Goal: Information Seeking & Learning: Learn about a topic

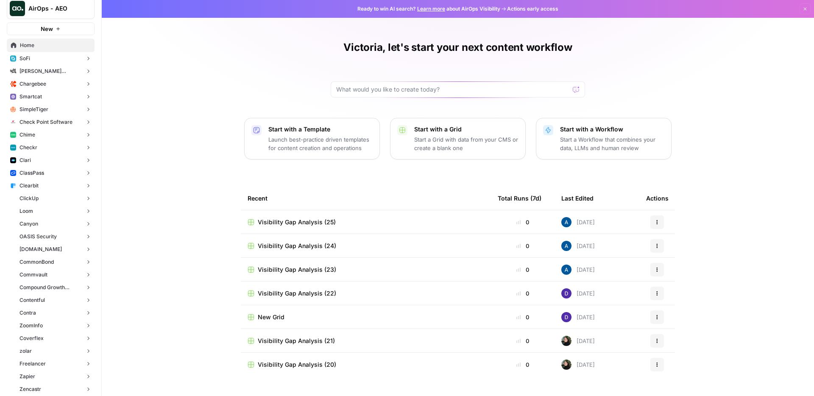
scroll to position [18, 0]
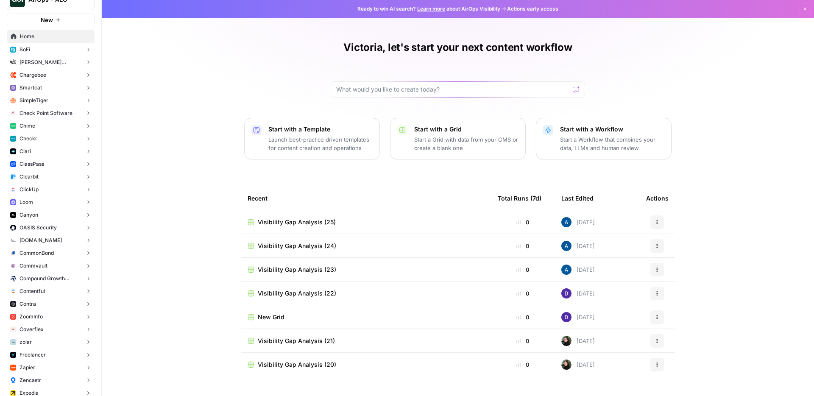
click at [28, 149] on span "Clari" at bounding box center [24, 151] width 11 height 8
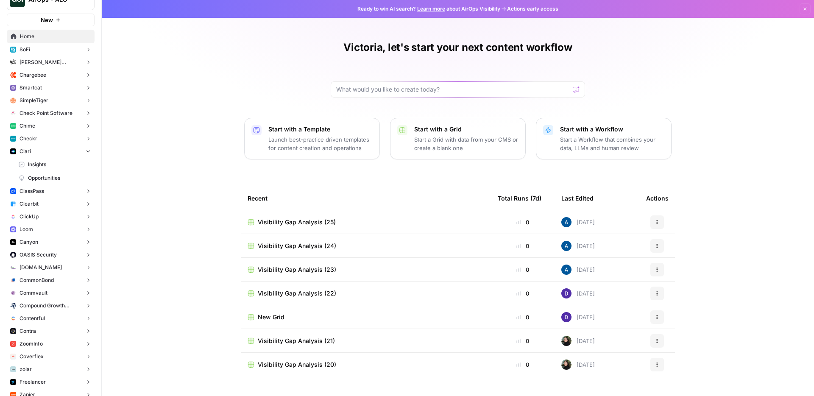
click at [68, 161] on span "Insights" at bounding box center [59, 165] width 63 height 8
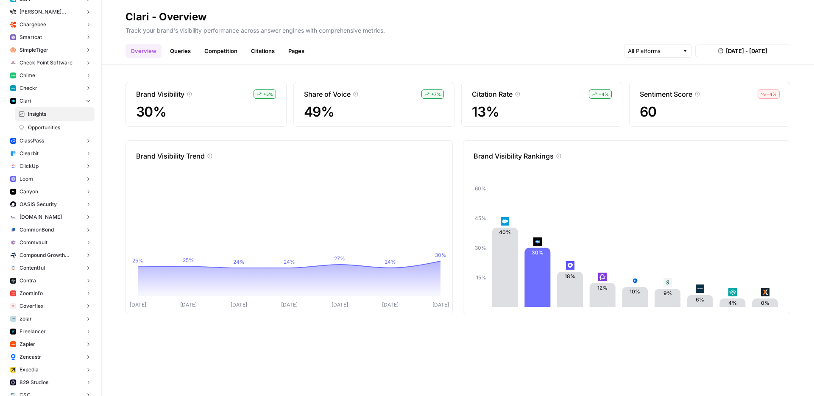
scroll to position [77, 0]
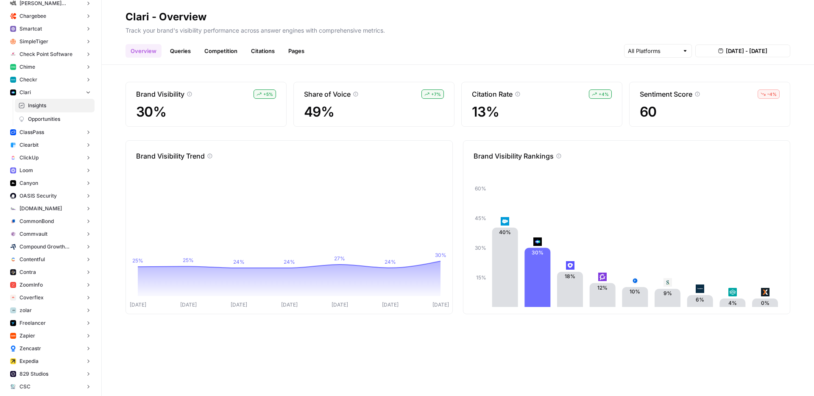
click at [39, 228] on button "Commvault" at bounding box center [51, 234] width 88 height 13
click at [58, 246] on span "Insights" at bounding box center [59, 247] width 63 height 8
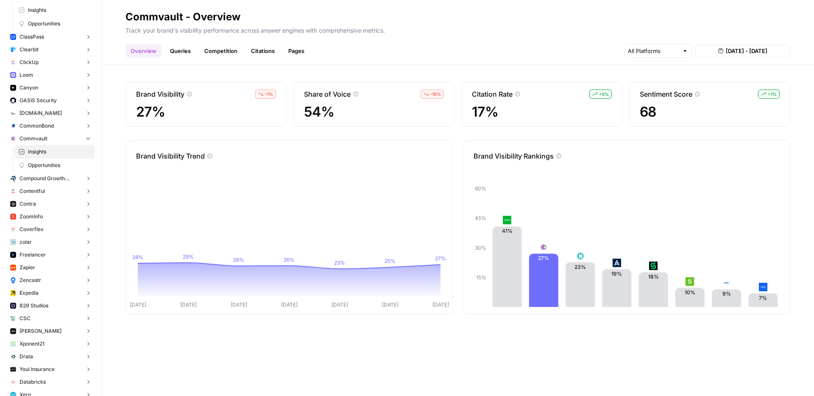
scroll to position [174, 0]
click at [49, 188] on button "Contentful" at bounding box center [51, 189] width 88 height 13
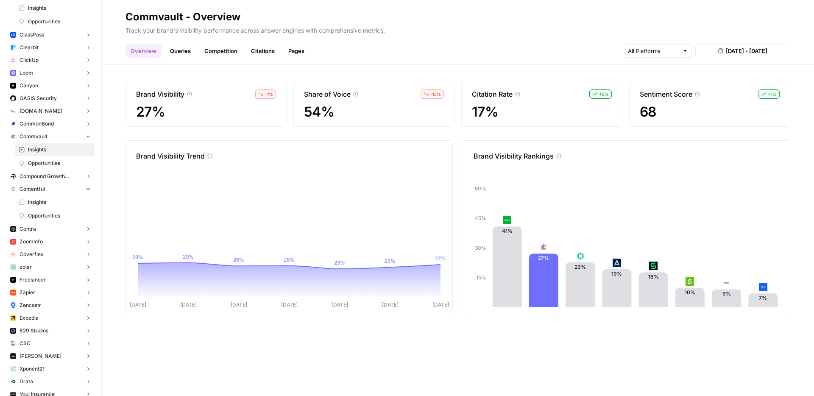
click at [50, 199] on span "Insights" at bounding box center [59, 202] width 63 height 8
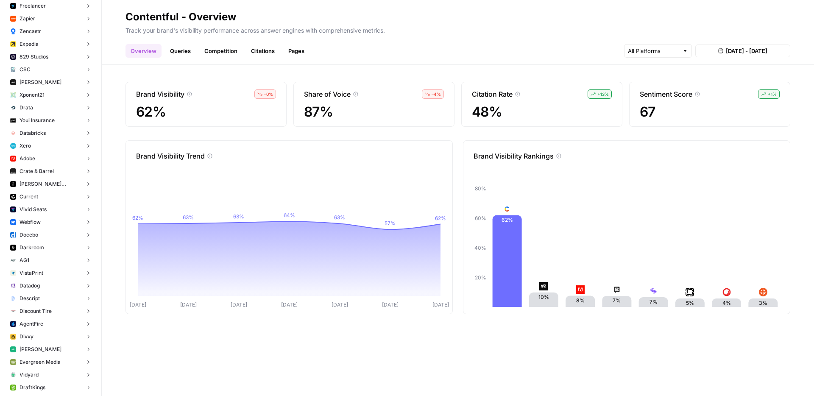
scroll to position [456, 0]
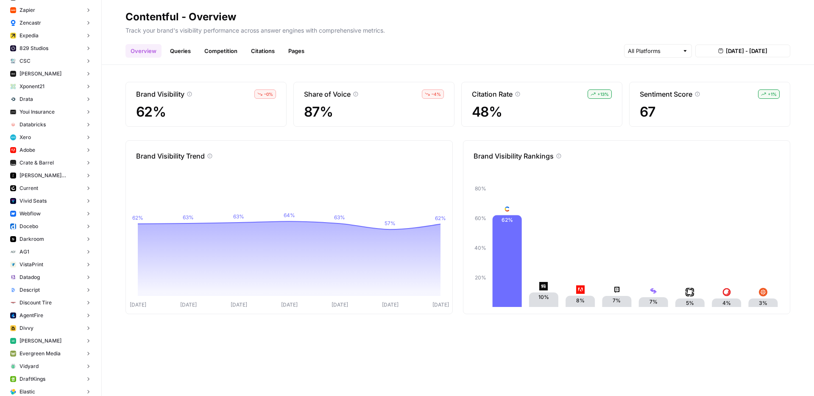
click at [34, 290] on span "Descript" at bounding box center [29, 290] width 20 height 8
click at [52, 298] on link "Insights" at bounding box center [55, 303] width 80 height 14
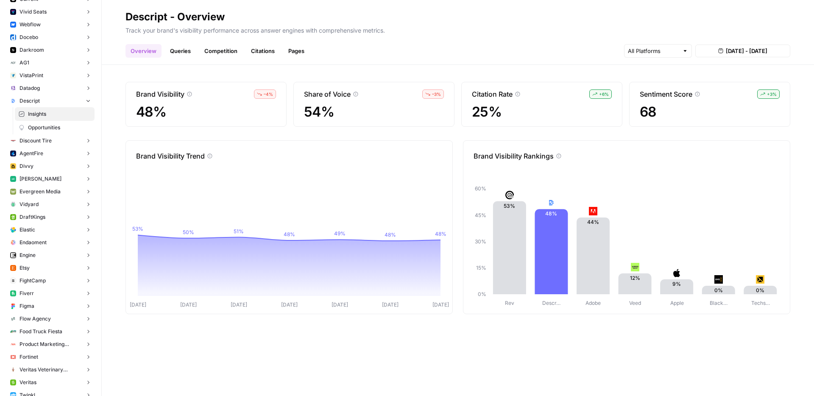
scroll to position [646, 0]
click at [33, 252] on span "Engine" at bounding box center [27, 255] width 16 height 8
click at [50, 268] on span "Insights" at bounding box center [59, 268] width 63 height 8
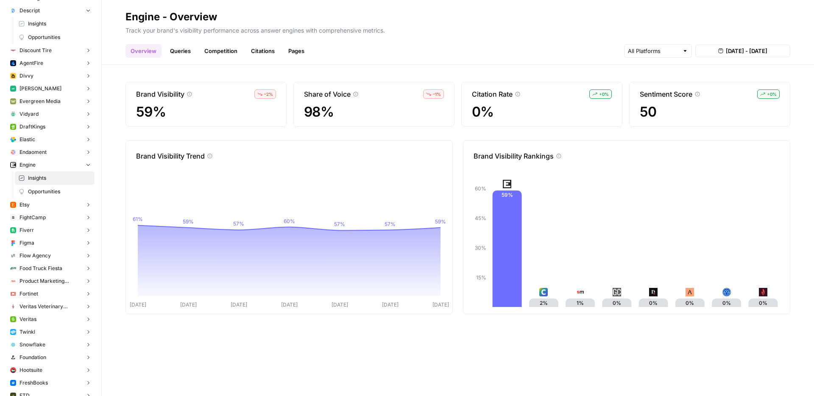
scroll to position [743, 0]
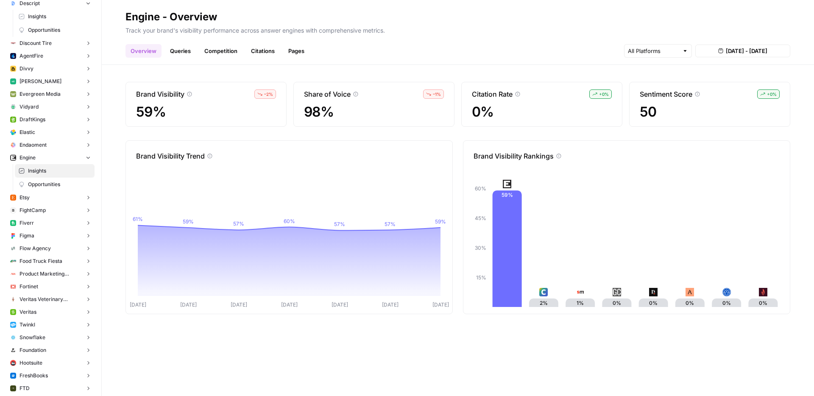
click at [35, 332] on button "Snowflake" at bounding box center [51, 337] width 88 height 13
click at [51, 353] on span "Insights" at bounding box center [59, 351] width 63 height 8
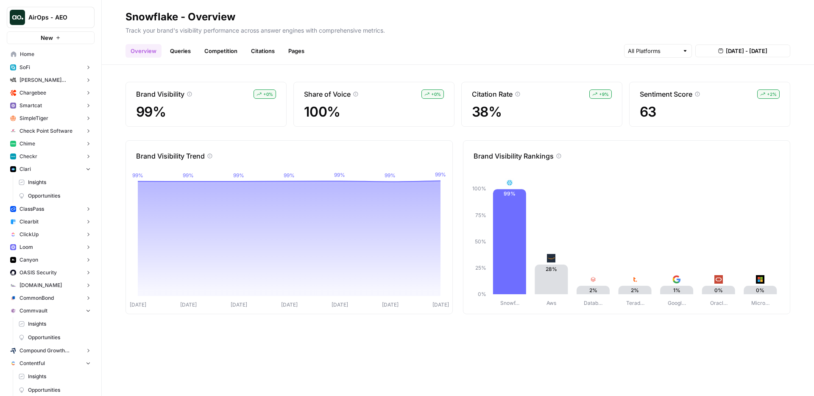
click at [45, 78] on span "[PERSON_NAME] [PERSON_NAME] at Work" at bounding box center [50, 80] width 62 height 8
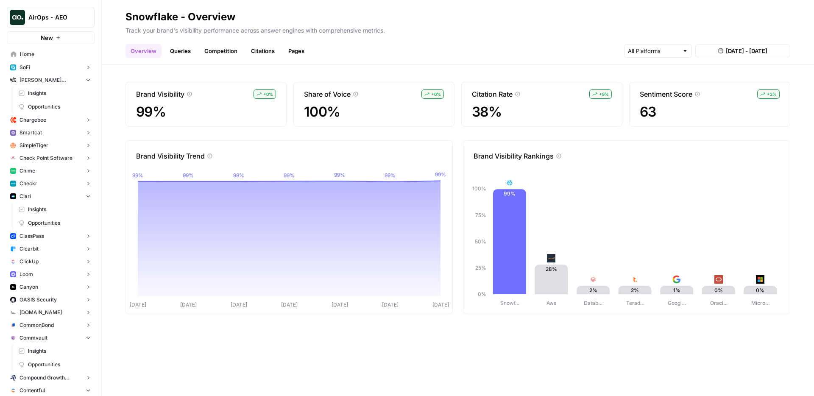
click at [49, 90] on span "Insights" at bounding box center [59, 93] width 63 height 8
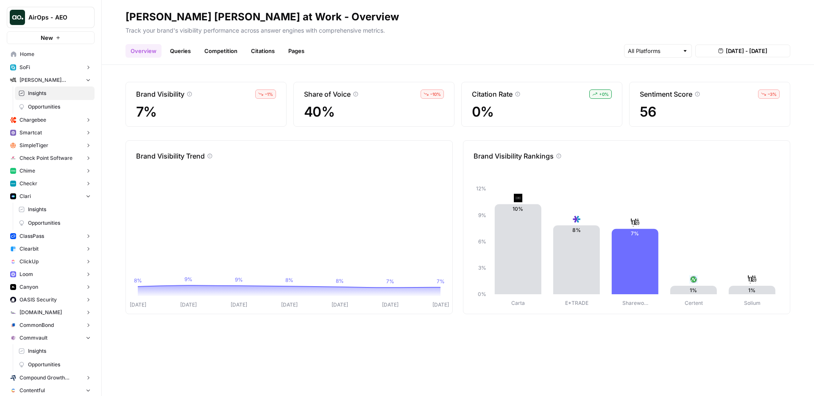
click at [42, 132] on button "Smartcat" at bounding box center [51, 132] width 88 height 13
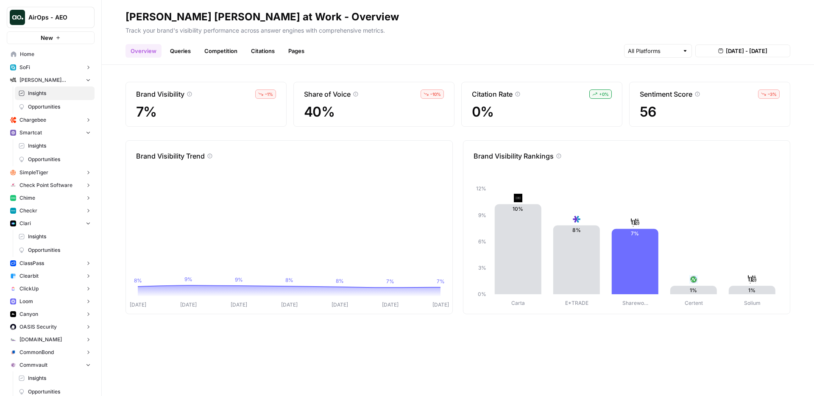
click at [44, 147] on span "Insights" at bounding box center [59, 146] width 63 height 8
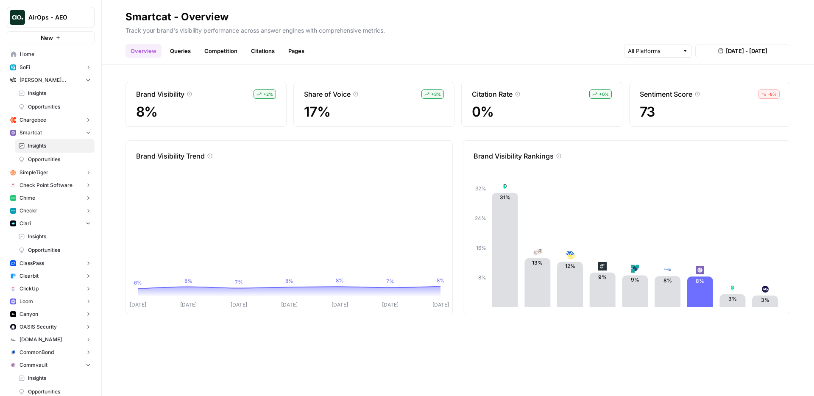
click at [42, 169] on span "SimpleTiger" at bounding box center [33, 173] width 29 height 8
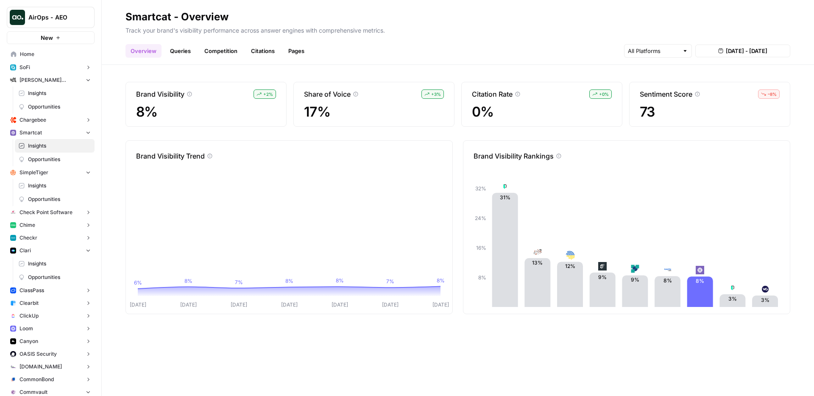
click at [42, 186] on span "Insights" at bounding box center [59, 186] width 63 height 8
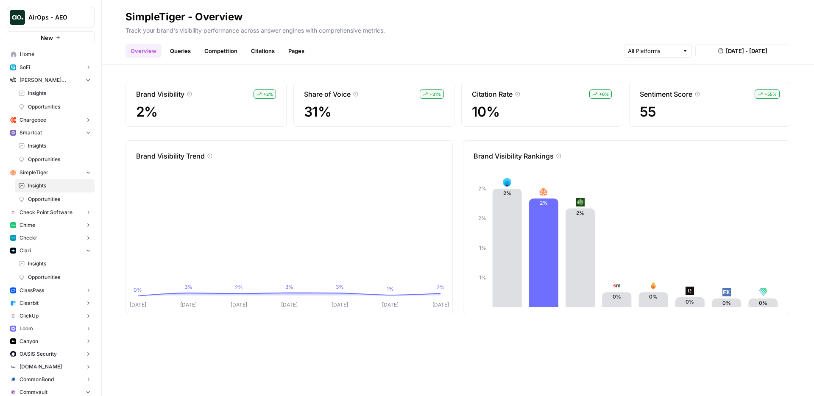
click at [46, 233] on button "Checkr" at bounding box center [51, 237] width 88 height 13
click at [41, 253] on span "Insights" at bounding box center [59, 251] width 63 height 8
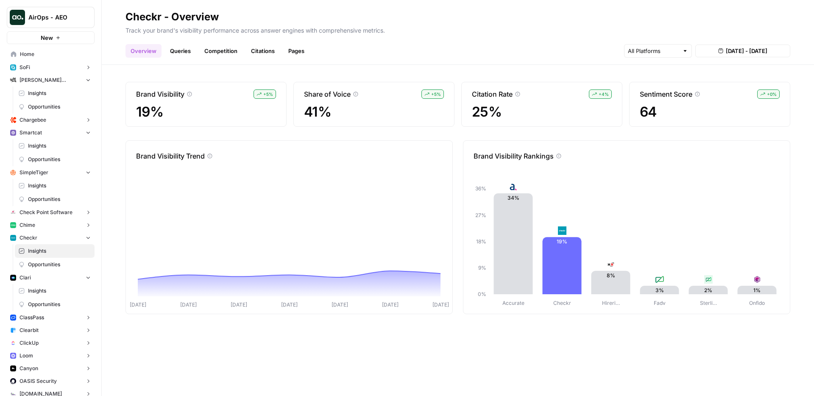
click at [45, 227] on button "Chime" at bounding box center [51, 225] width 88 height 13
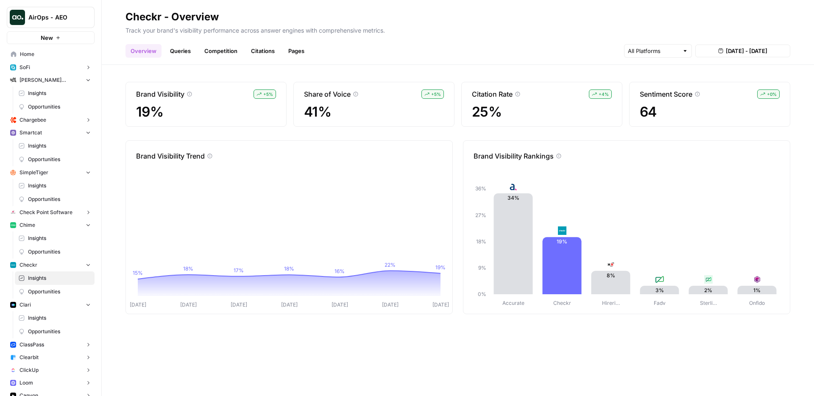
click at [45, 244] on link "Insights" at bounding box center [55, 238] width 80 height 14
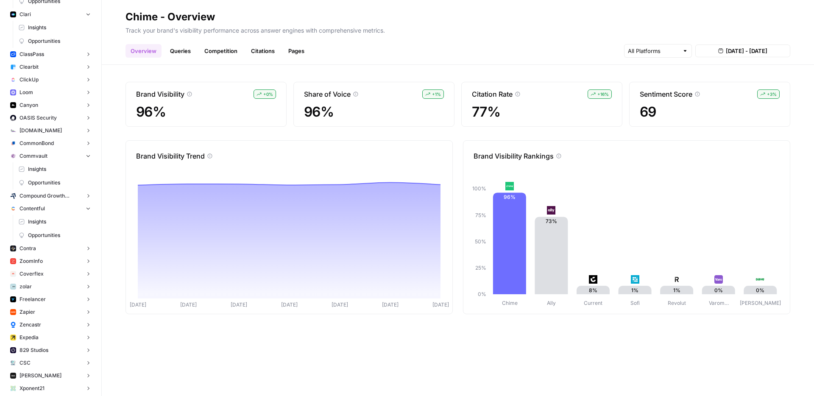
scroll to position [300, 0]
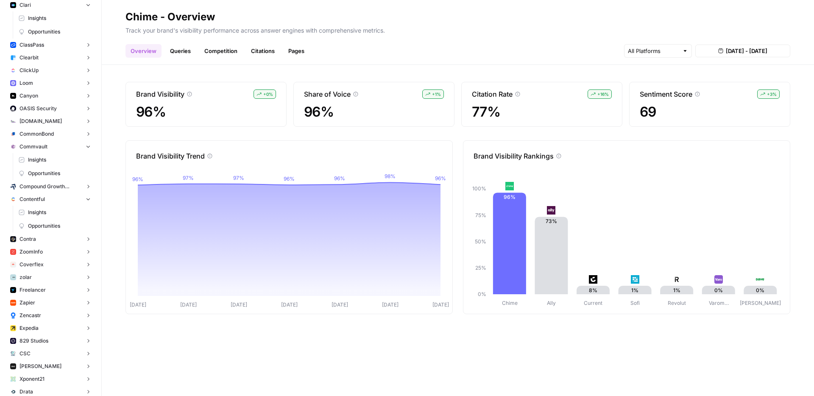
click at [48, 238] on button "Contra" at bounding box center [51, 239] width 88 height 13
click at [47, 252] on span "Insights" at bounding box center [59, 252] width 63 height 8
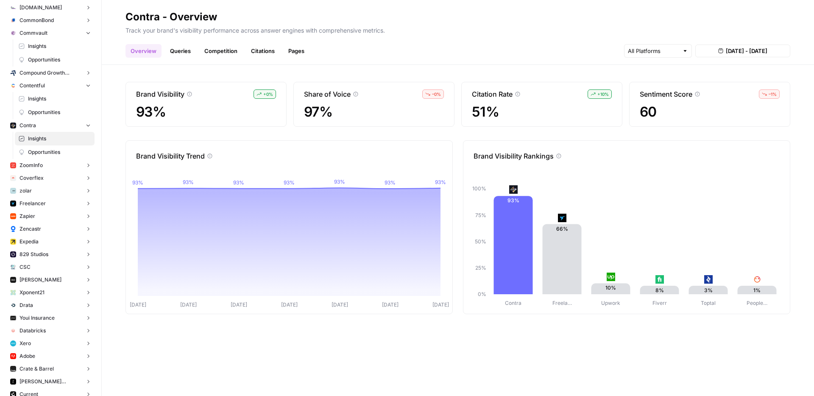
scroll to position [426, 0]
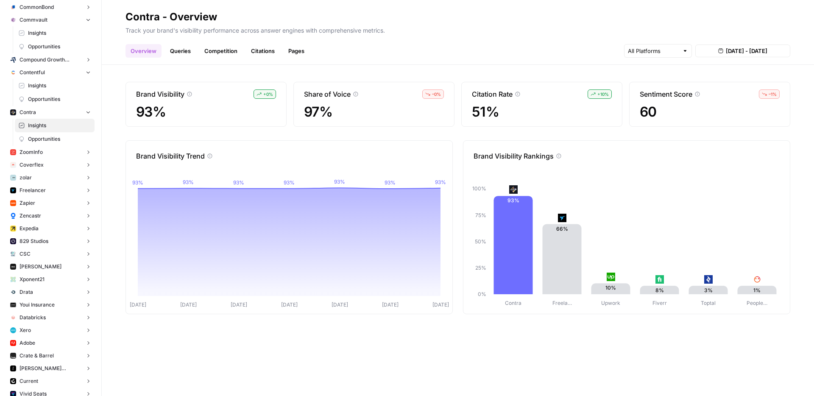
click at [42, 295] on button "Drata" at bounding box center [51, 292] width 88 height 13
click at [42, 306] on span "Insights" at bounding box center [59, 305] width 63 height 8
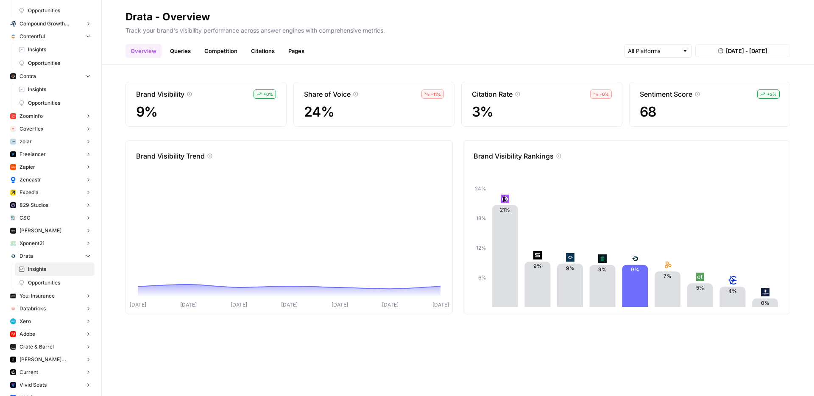
scroll to position [503, 0]
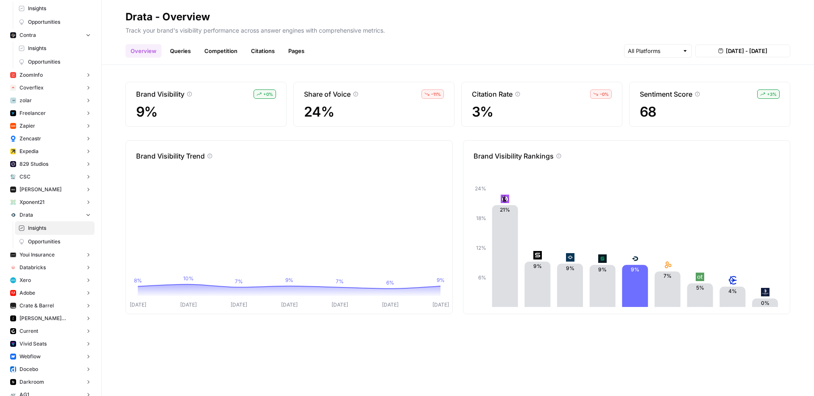
click at [37, 297] on button "Adobe" at bounding box center [51, 292] width 88 height 13
click at [38, 306] on span "Insights" at bounding box center [59, 306] width 63 height 8
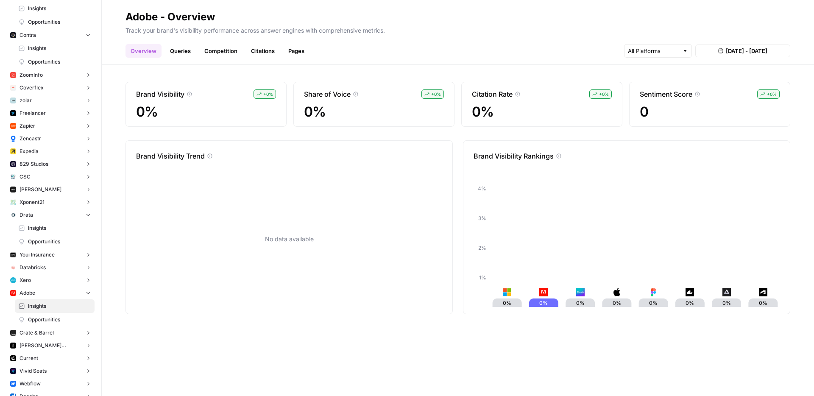
click at [178, 44] on link "Queries" at bounding box center [180, 51] width 31 height 14
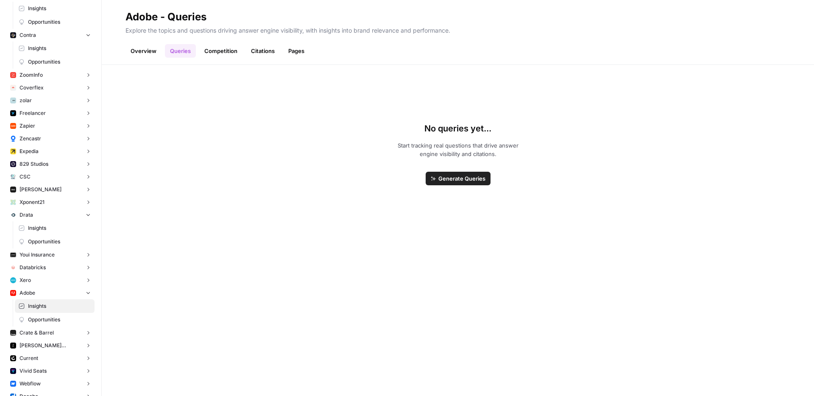
click at [211, 51] on link "Competition" at bounding box center [220, 51] width 43 height 14
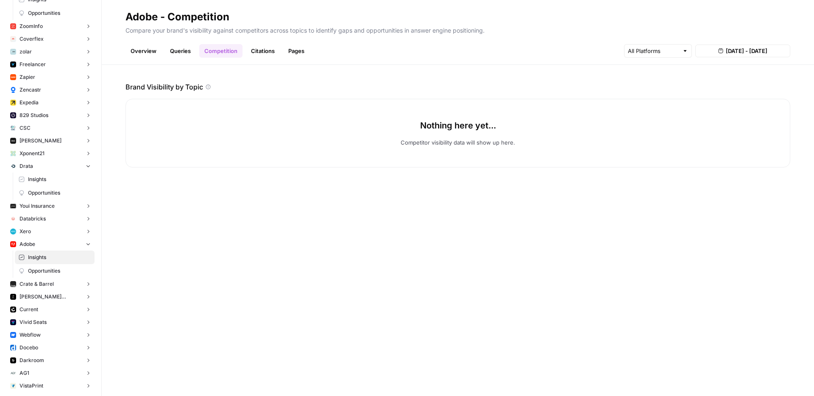
scroll to position [558, 0]
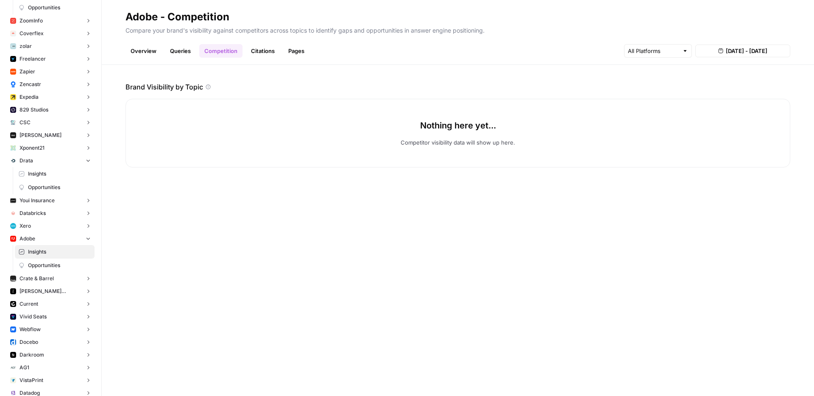
click at [181, 46] on link "Queries" at bounding box center [180, 51] width 31 height 14
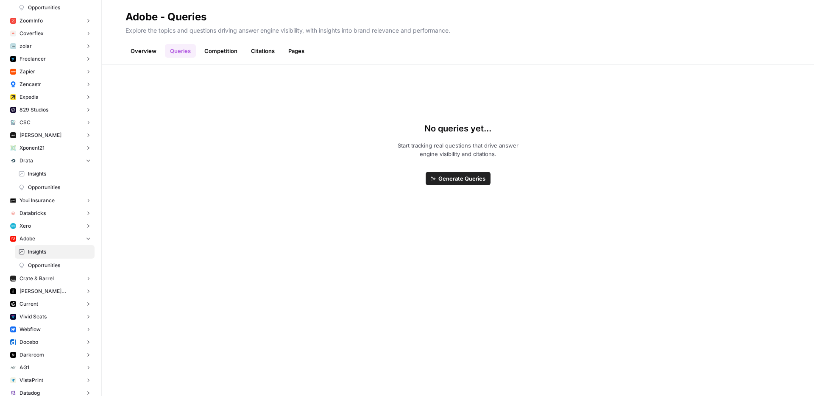
click at [450, 178] on span "Generate Queries" at bounding box center [461, 178] width 47 height 8
click at [29, 272] on button "Crate & Barrel" at bounding box center [51, 278] width 88 height 13
click at [35, 289] on span "Insights" at bounding box center [59, 292] width 63 height 8
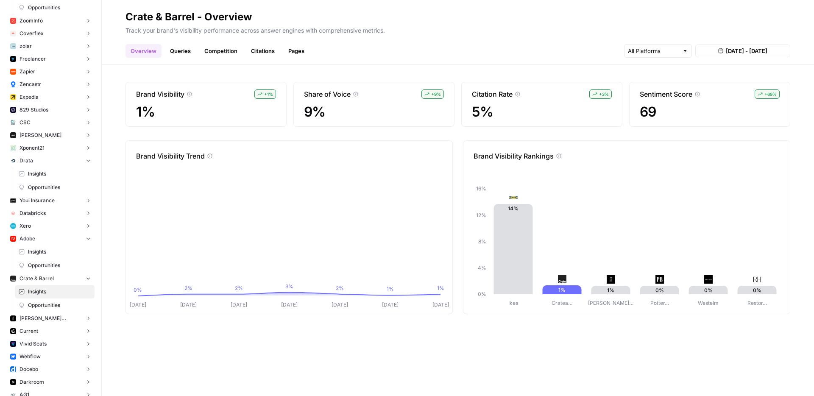
click at [39, 318] on span "[PERSON_NAME] Sonoma" at bounding box center [50, 318] width 62 height 8
click at [41, 328] on span "Insights" at bounding box center [59, 332] width 63 height 8
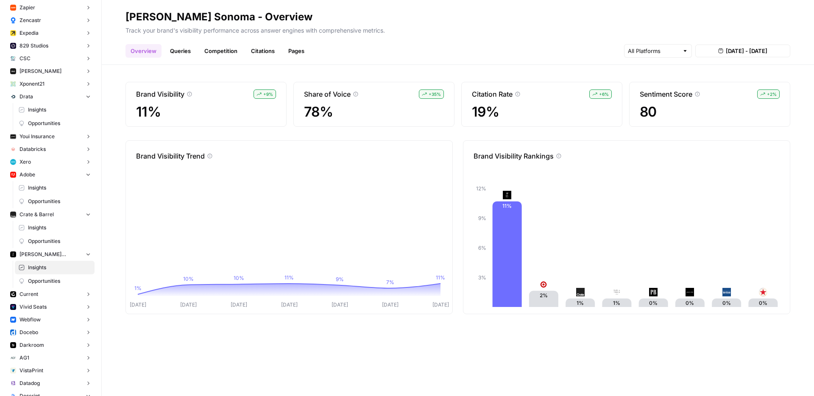
scroll to position [625, 0]
click at [48, 334] on button "Docebo" at bounding box center [51, 328] width 88 height 13
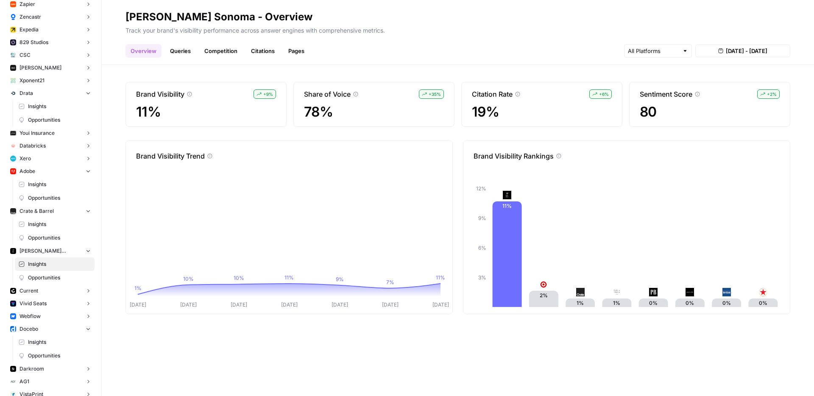
click at [50, 344] on span "Insights" at bounding box center [59, 342] width 63 height 8
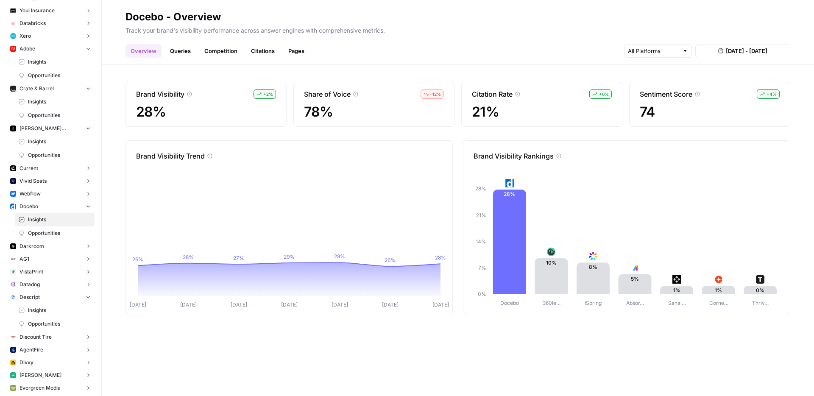
scroll to position [749, 0]
click at [42, 277] on button "Datadog" at bounding box center [51, 283] width 88 height 13
click at [39, 298] on span "Insights" at bounding box center [59, 296] width 63 height 8
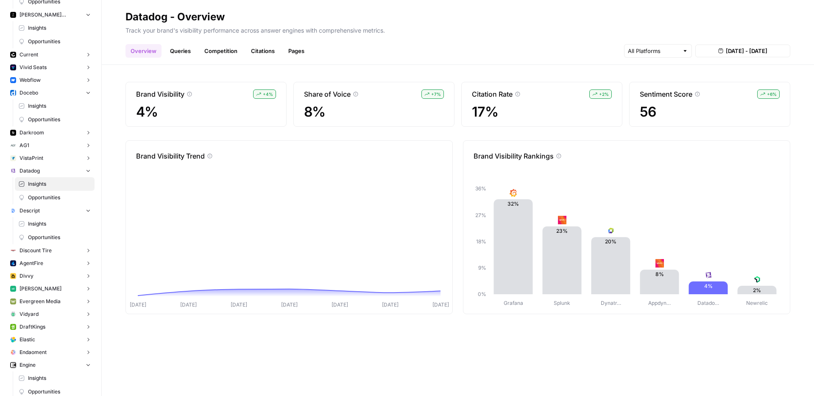
scroll to position [864, 0]
click at [42, 285] on button "[PERSON_NAME]" at bounding box center [51, 285] width 88 height 13
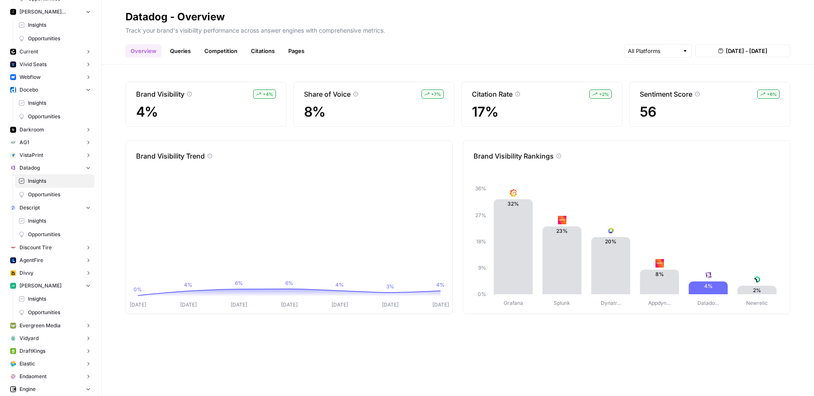
click at [42, 278] on button "Divvy" at bounding box center [51, 273] width 88 height 13
click at [42, 289] on span "Insights" at bounding box center [59, 286] width 63 height 8
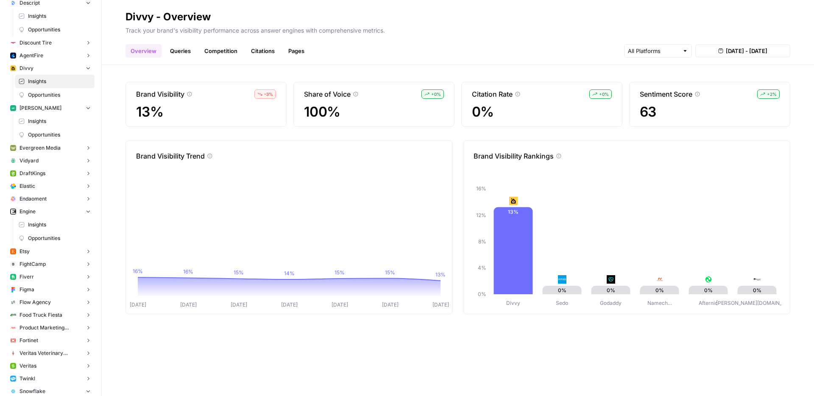
scroll to position [1072, 0]
click at [37, 352] on span "Veritas Veterinary Partners" at bounding box center [50, 350] width 62 height 8
click at [48, 364] on span "Insights" at bounding box center [59, 363] width 63 height 8
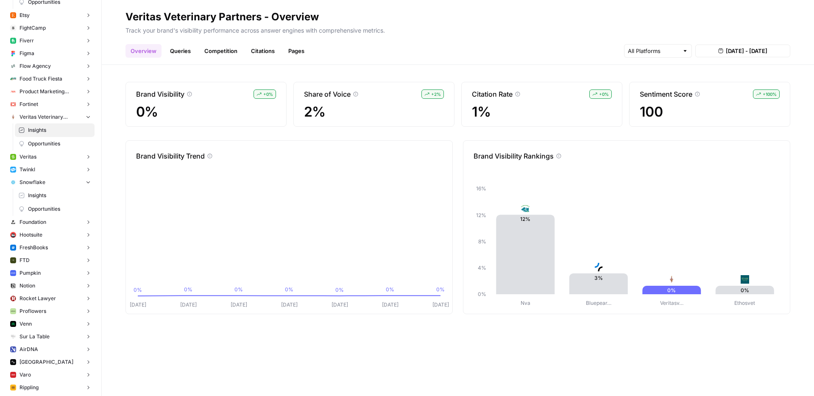
scroll to position [1307, 0]
click at [46, 316] on button "Venn" at bounding box center [51, 321] width 88 height 13
click at [59, 334] on span "Insights" at bounding box center [59, 335] width 63 height 8
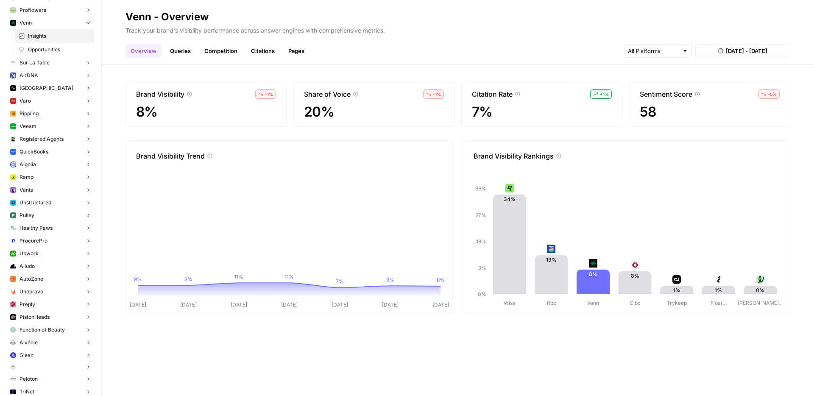
scroll to position [1606, 0]
click at [39, 265] on button "Alludo" at bounding box center [51, 265] width 88 height 13
click at [42, 280] on span "Insights" at bounding box center [59, 279] width 63 height 8
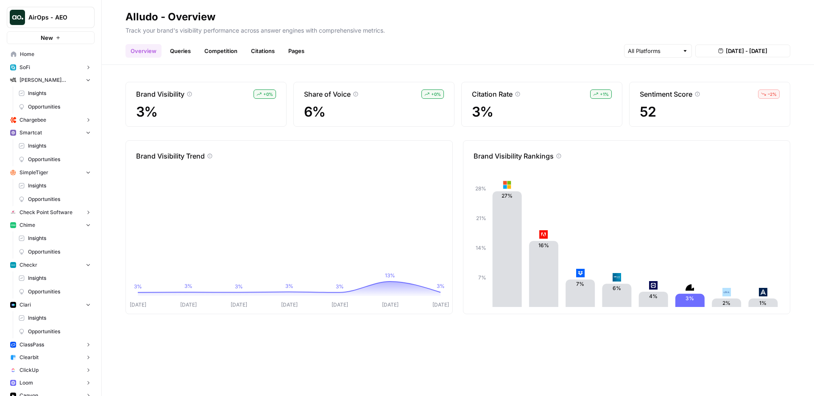
scroll to position [598, 0]
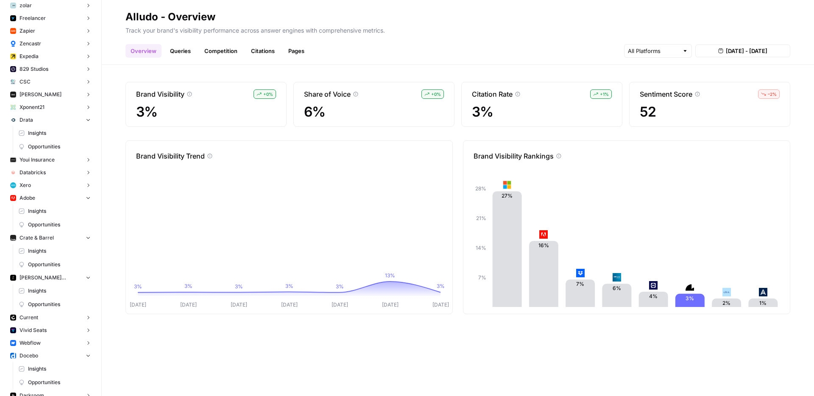
click at [35, 208] on span "Insights" at bounding box center [59, 211] width 63 height 8
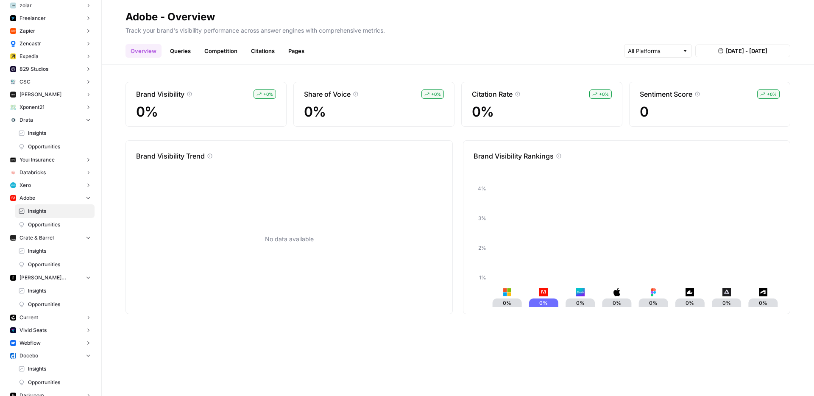
click at [78, 192] on button "Adobe" at bounding box center [51, 198] width 88 height 13
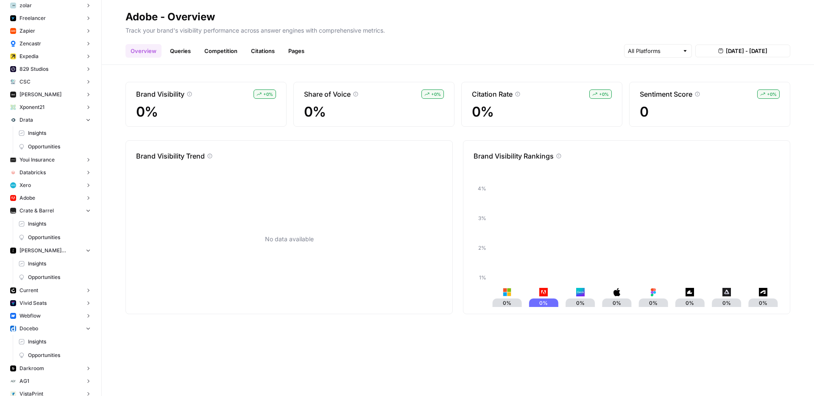
click at [73, 185] on button "Xero" at bounding box center [51, 185] width 88 height 13
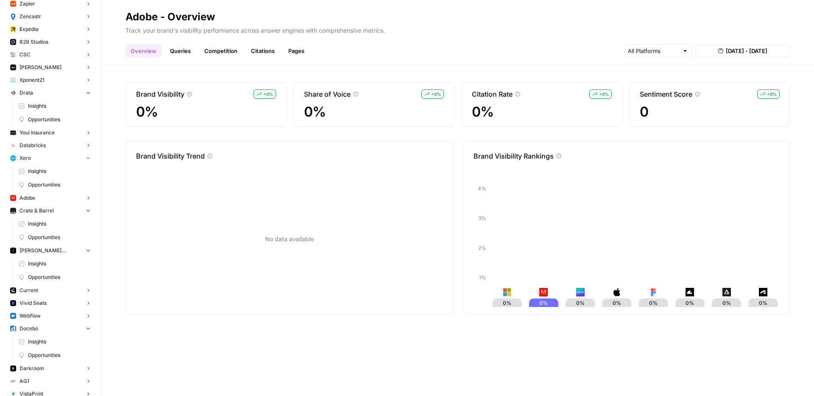
scroll to position [625, 0]
click at [61, 172] on span "Insights" at bounding box center [59, 171] width 63 height 8
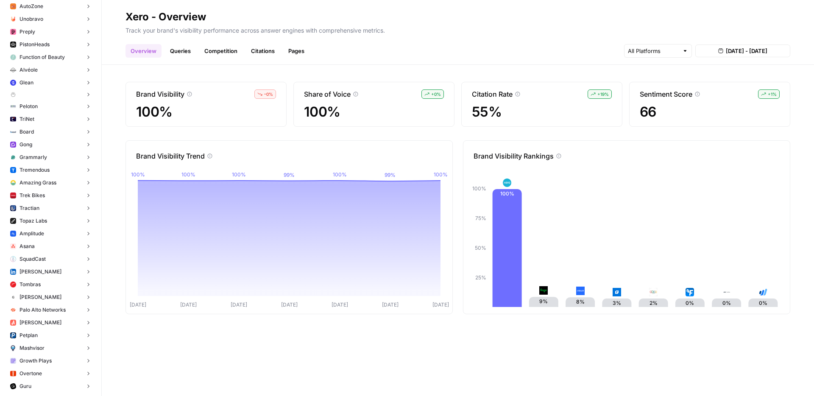
scroll to position [1907, 0]
click at [46, 279] on button "Tombras" at bounding box center [51, 282] width 88 height 13
click at [43, 293] on span "Insights" at bounding box center [59, 296] width 63 height 8
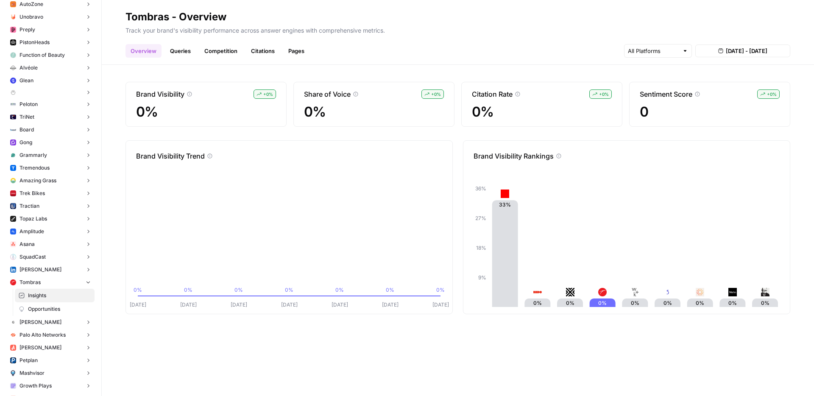
click at [173, 49] on link "Queries" at bounding box center [180, 51] width 31 height 14
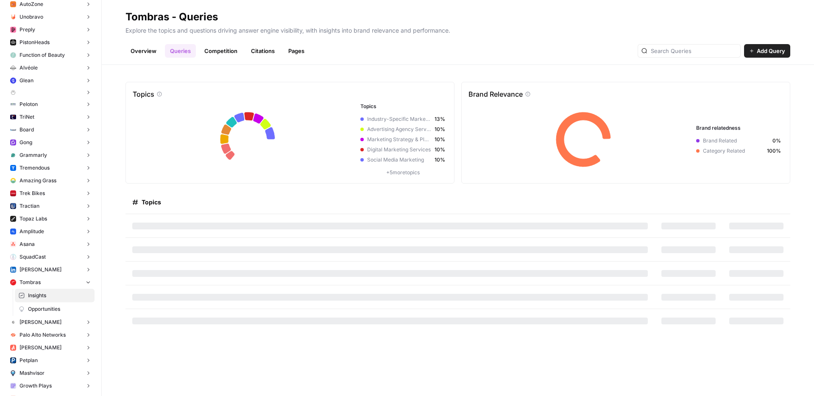
click at [208, 50] on link "Competition" at bounding box center [220, 51] width 43 height 14
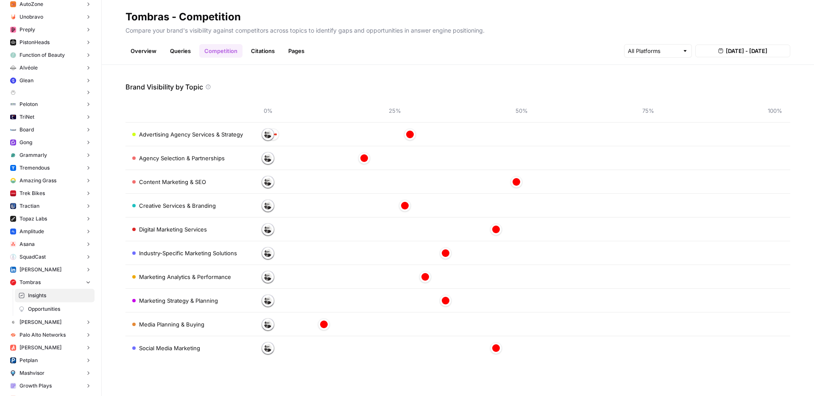
click at [254, 47] on link "Citations" at bounding box center [263, 51] width 34 height 14
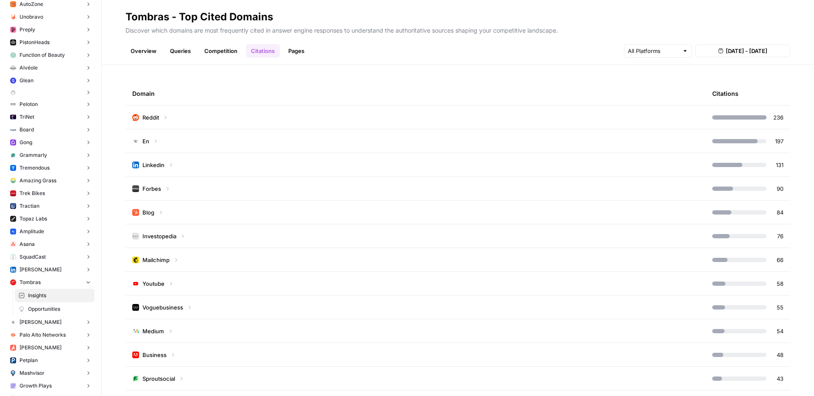
click at [140, 48] on link "Overview" at bounding box center [143, 51] width 36 height 14
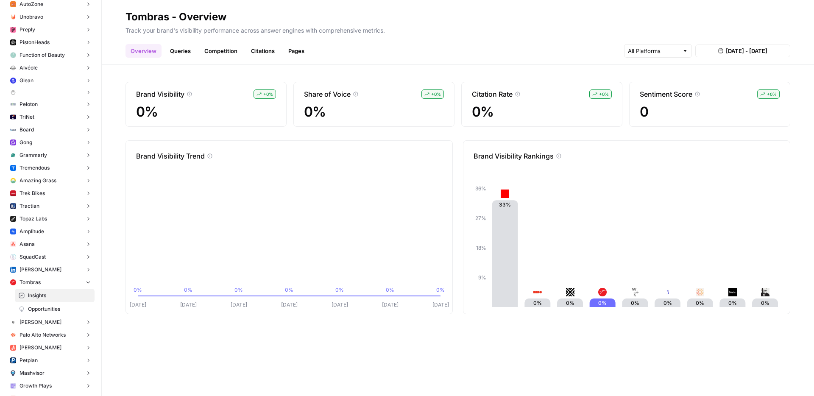
click at [43, 272] on span "[PERSON_NAME]" at bounding box center [40, 270] width 42 height 8
click at [46, 280] on span "Insights" at bounding box center [59, 283] width 63 height 8
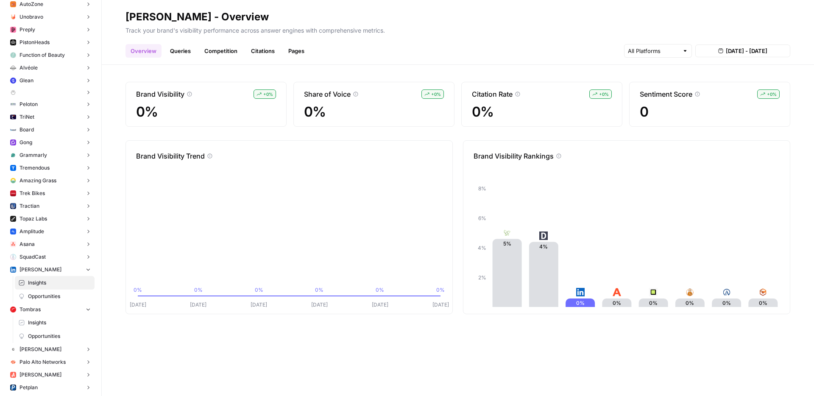
click at [185, 53] on link "Queries" at bounding box center [180, 51] width 31 height 14
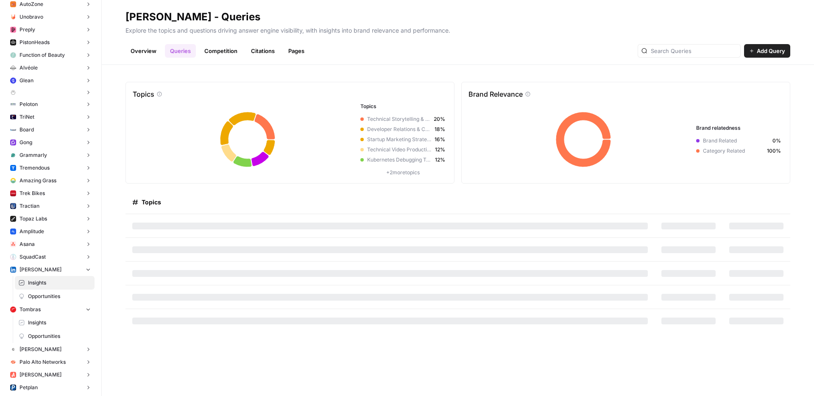
click at [144, 55] on link "Overview" at bounding box center [143, 51] width 36 height 14
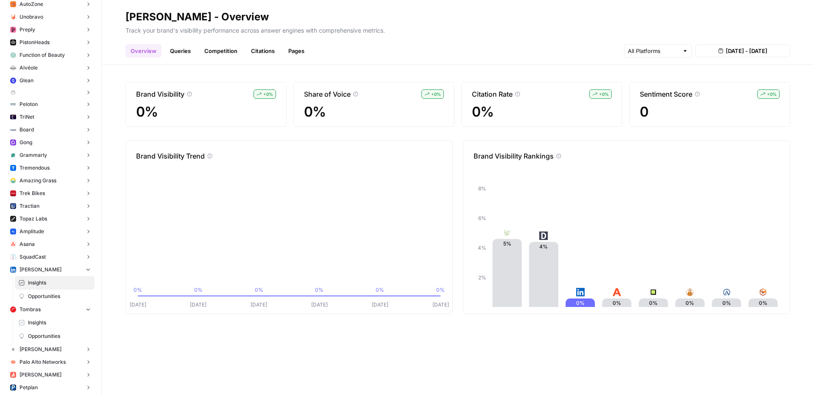
click at [181, 46] on link "Queries" at bounding box center [180, 51] width 31 height 14
